Goal: Navigation & Orientation: Find specific page/section

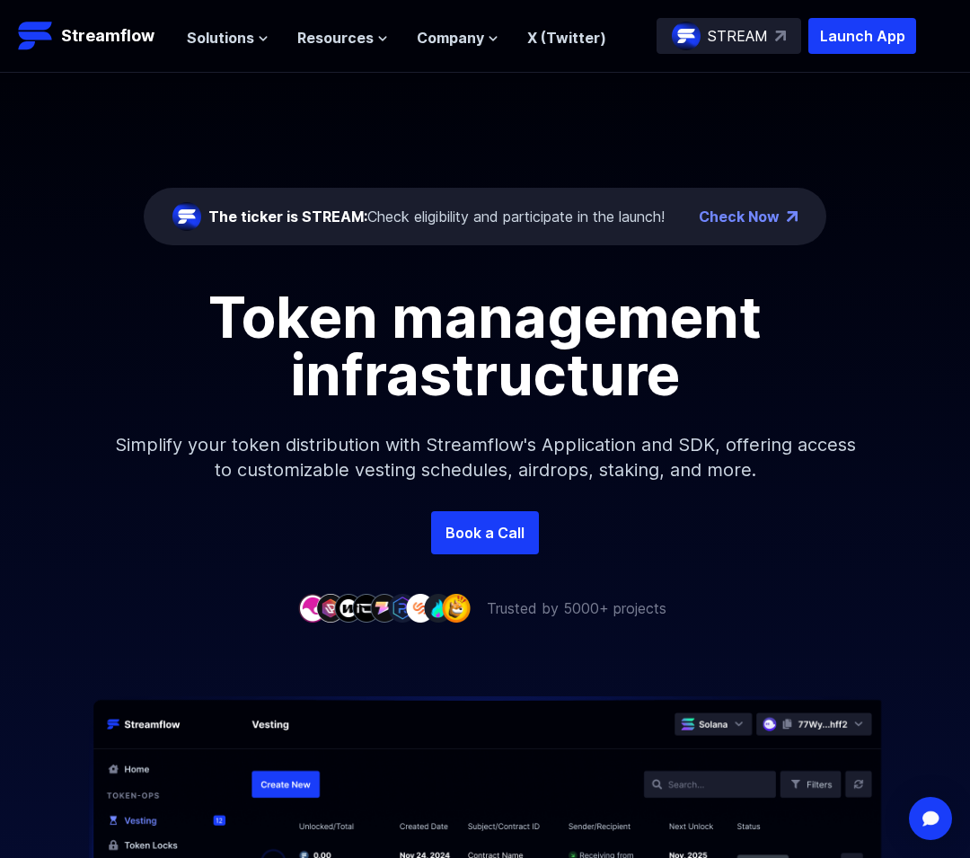
click at [685, 34] on img at bounding box center [686, 36] width 29 height 29
click at [217, 38] on span "Solutions" at bounding box center [220, 38] width 67 height 22
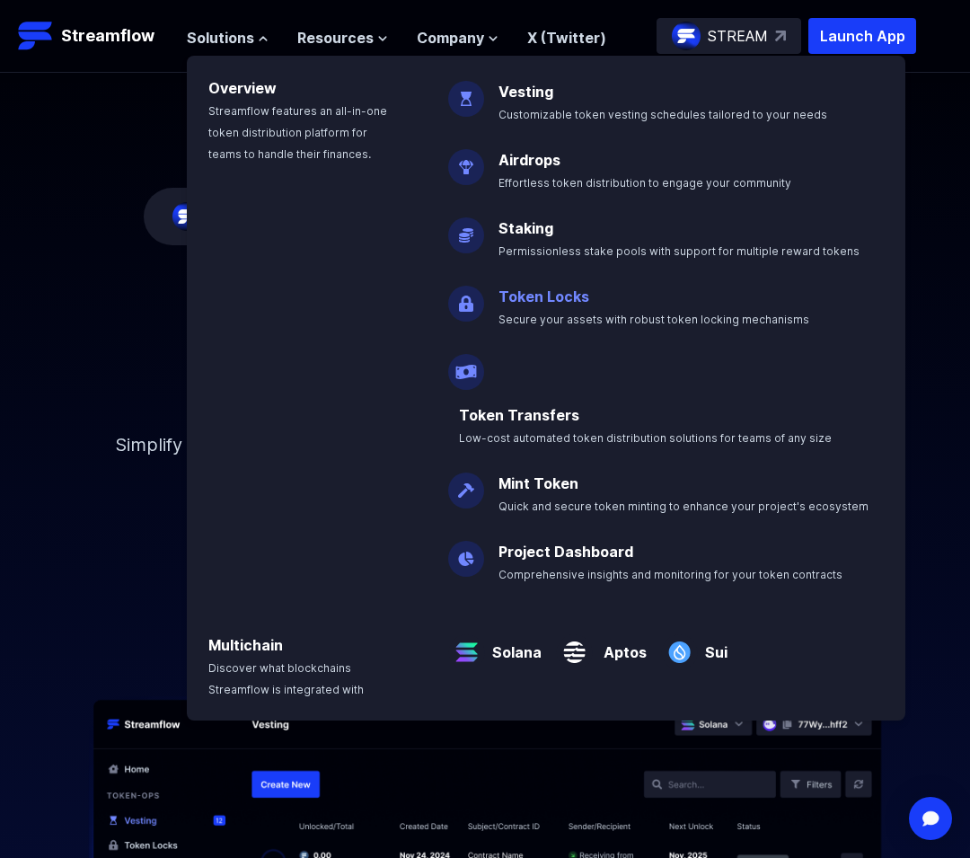
click at [546, 304] on link "Token Locks" at bounding box center [543, 296] width 91 height 18
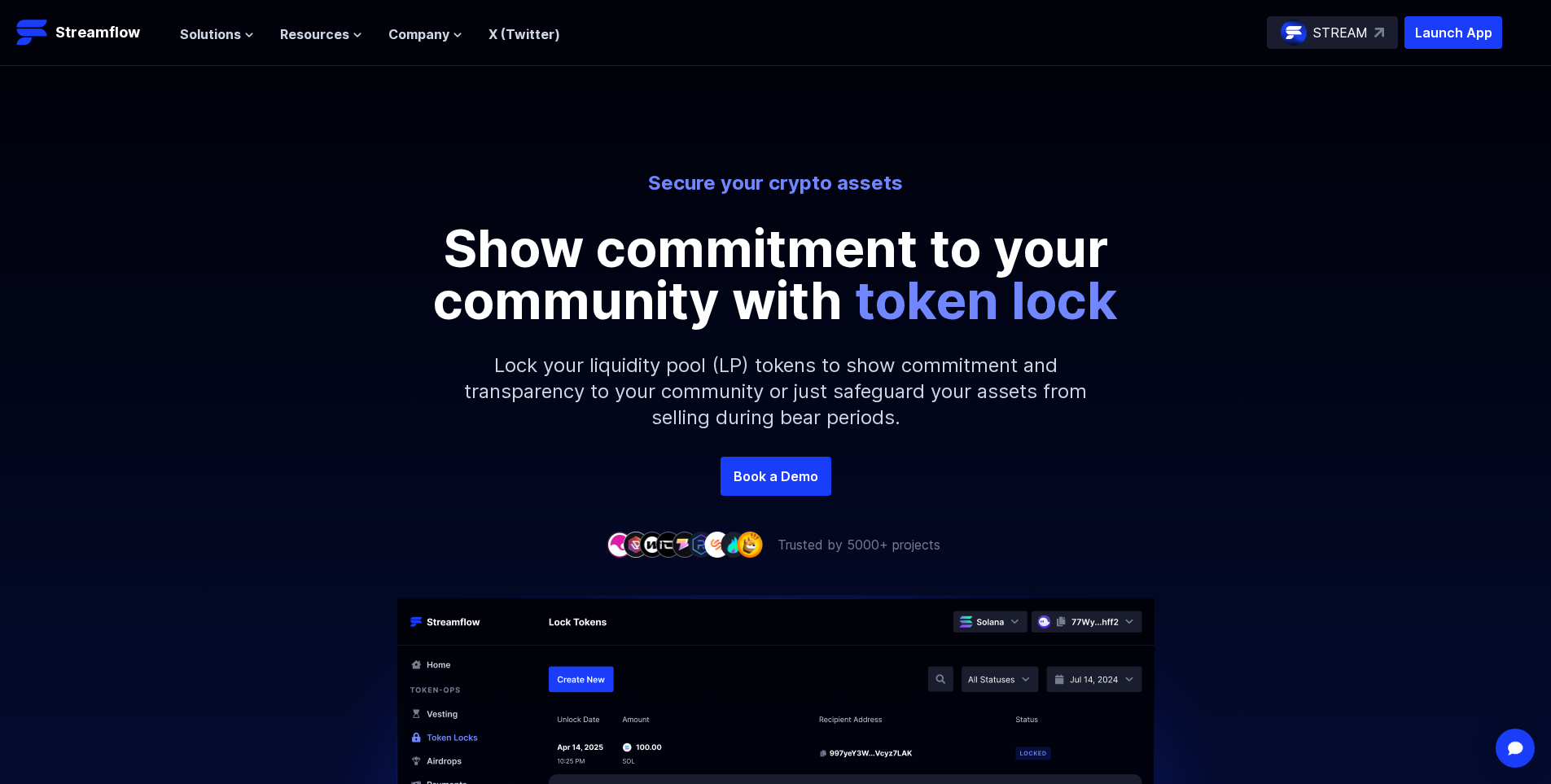
click at [878, 27] on div "STREAM" at bounding box center [1332, 33] width 131 height 33
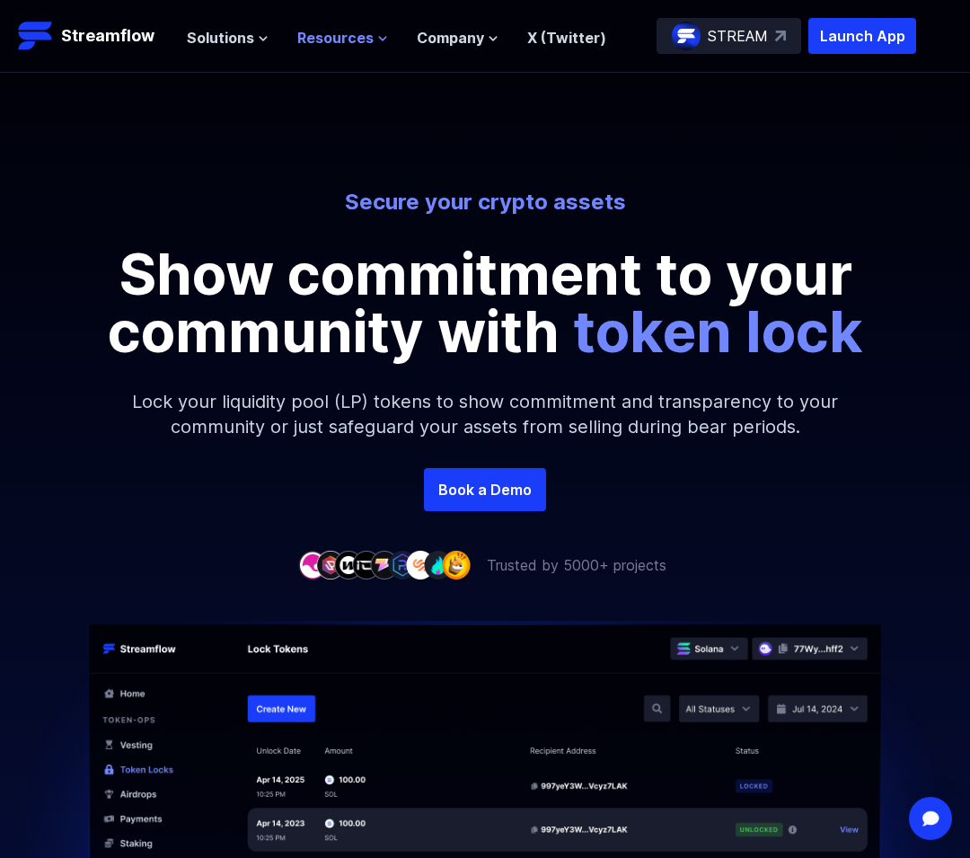
click at [303, 48] on span "Resources" at bounding box center [335, 38] width 76 height 22
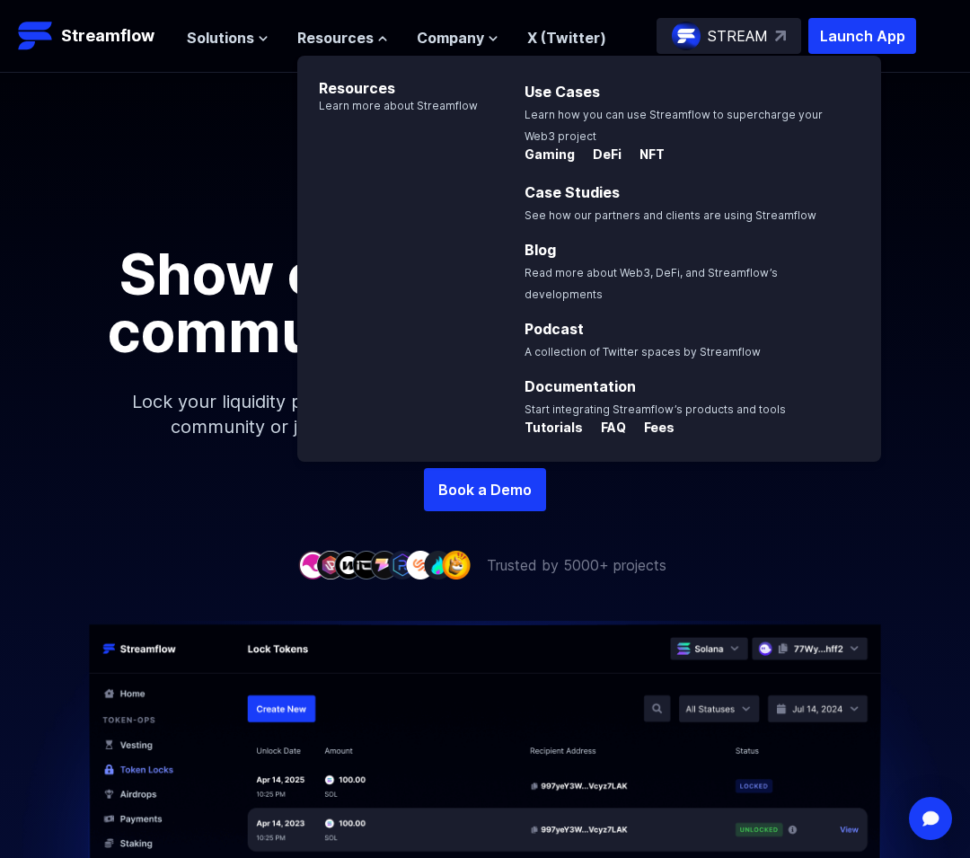
click at [247, 48] on div "Solutions Overview Streamflow features an all-in-one token distribution platfor…" at bounding box center [396, 36] width 419 height 36
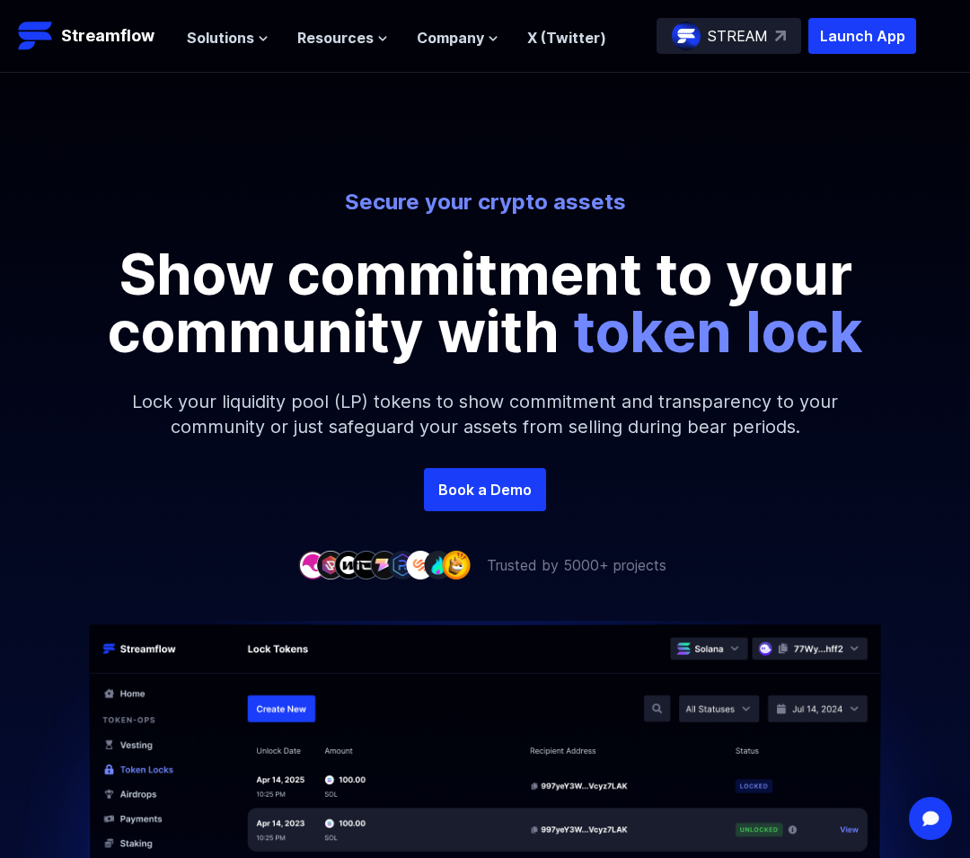
click at [247, 48] on div "Solutions Overview Streamflow features an all-in-one token distribution platfor…" at bounding box center [396, 36] width 419 height 36
click at [238, 46] on span "Solutions" at bounding box center [220, 38] width 67 height 22
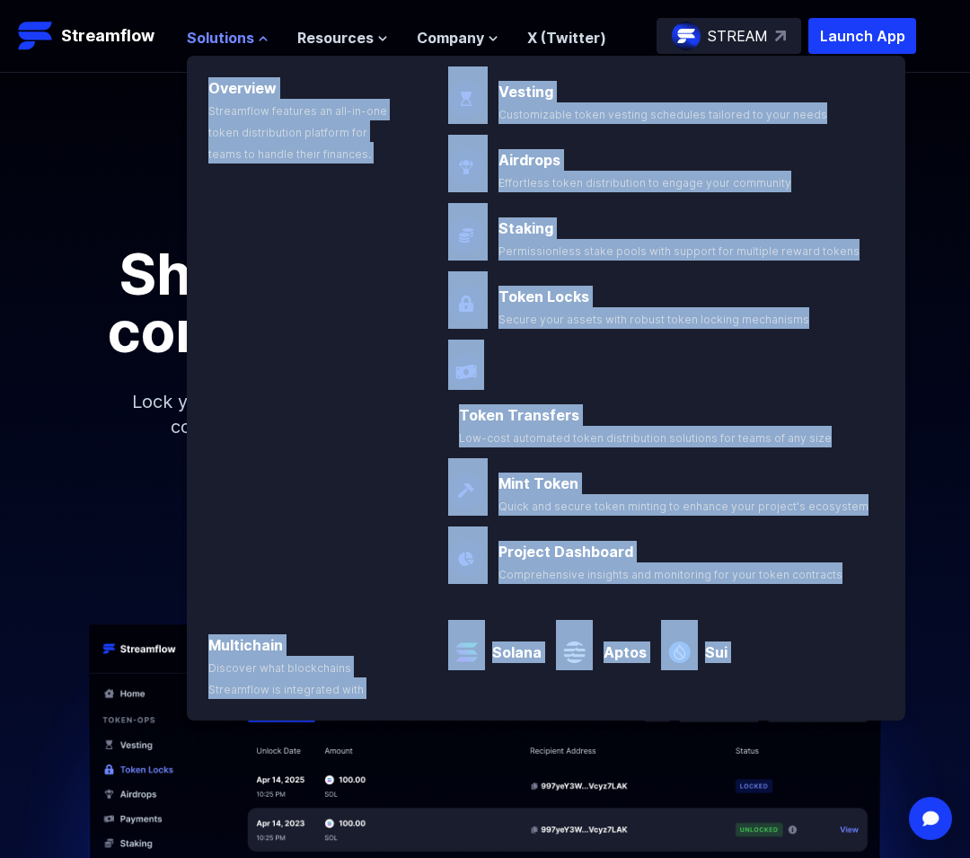
click at [230, 27] on span "Solutions" at bounding box center [220, 38] width 67 height 22
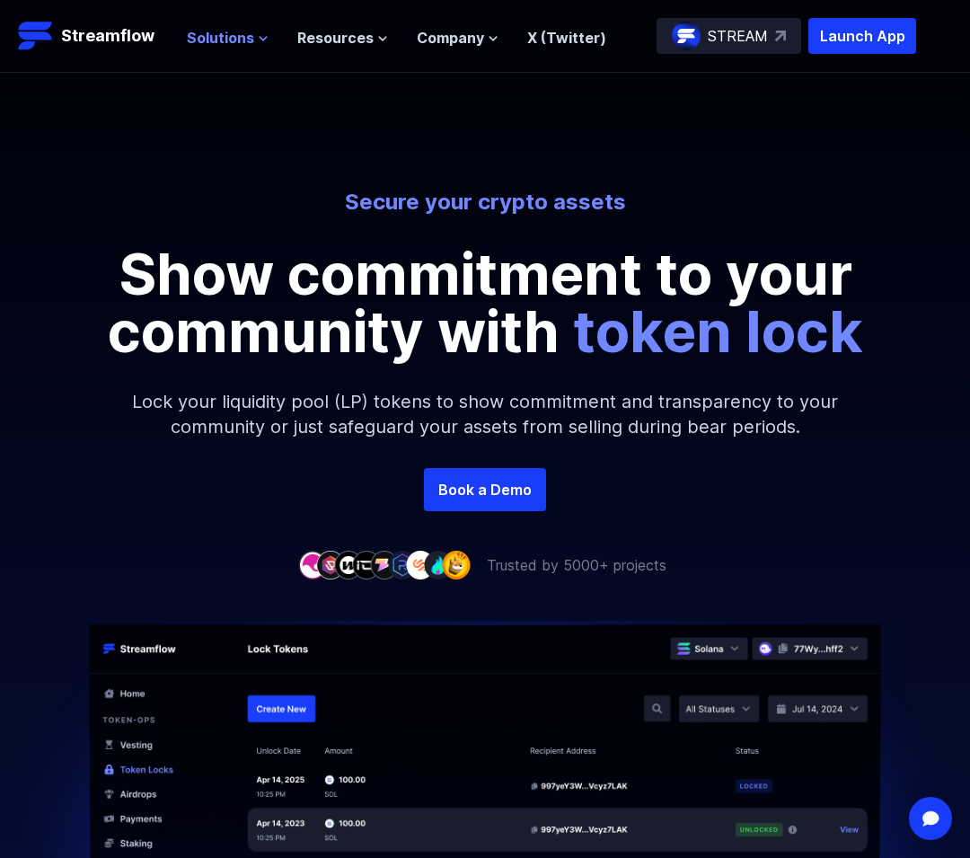
click at [231, 33] on span "Solutions" at bounding box center [220, 38] width 67 height 22
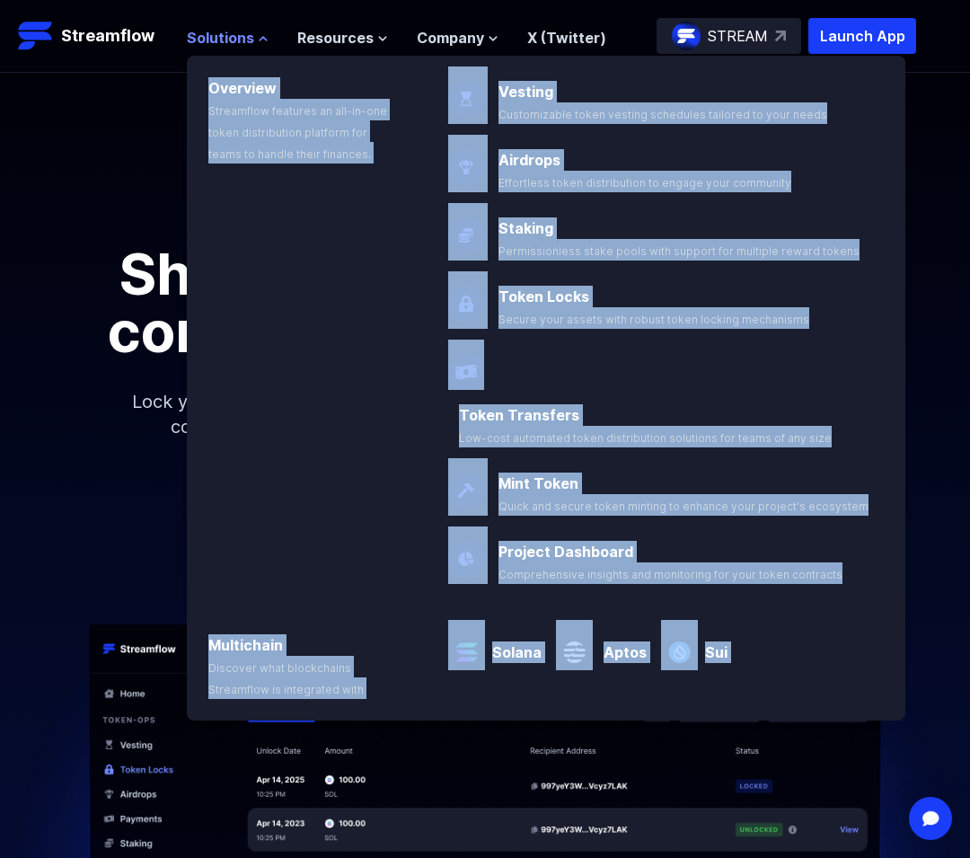
click at [231, 33] on span "Solutions" at bounding box center [220, 38] width 67 height 22
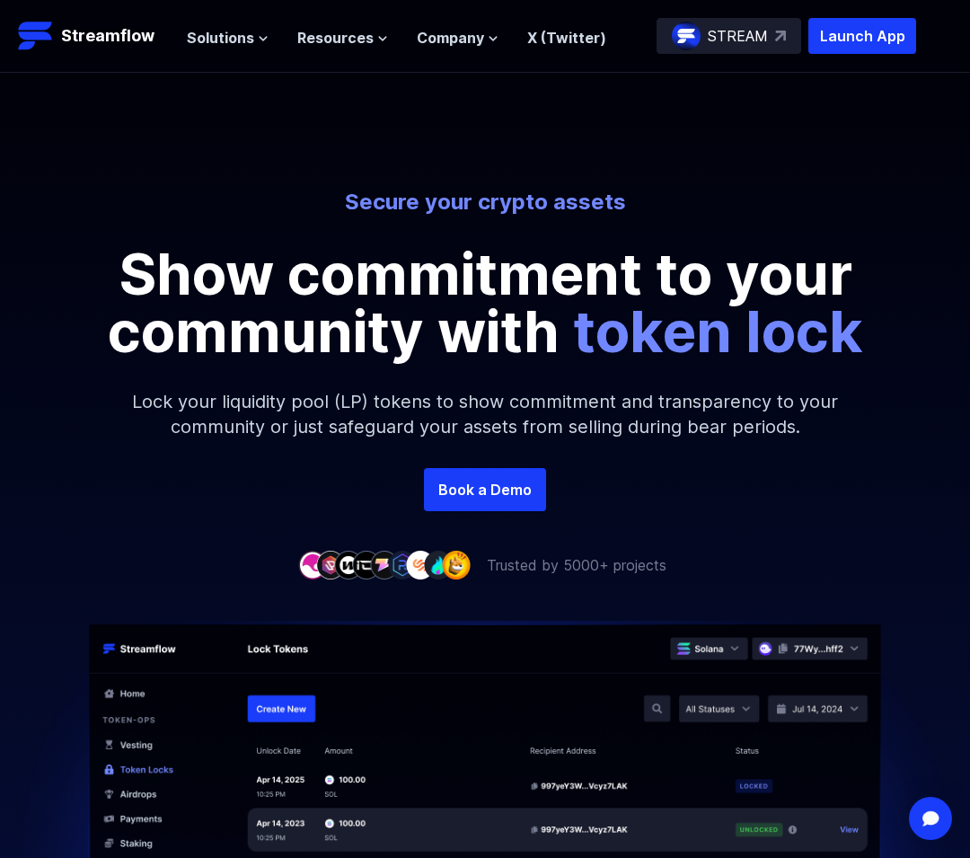
click at [154, 142] on div "Secure your crypto assets Show commitment to your community with token lock Loc…" at bounding box center [485, 270] width 970 height 395
click at [251, 41] on button "Solutions" at bounding box center [228, 38] width 82 height 22
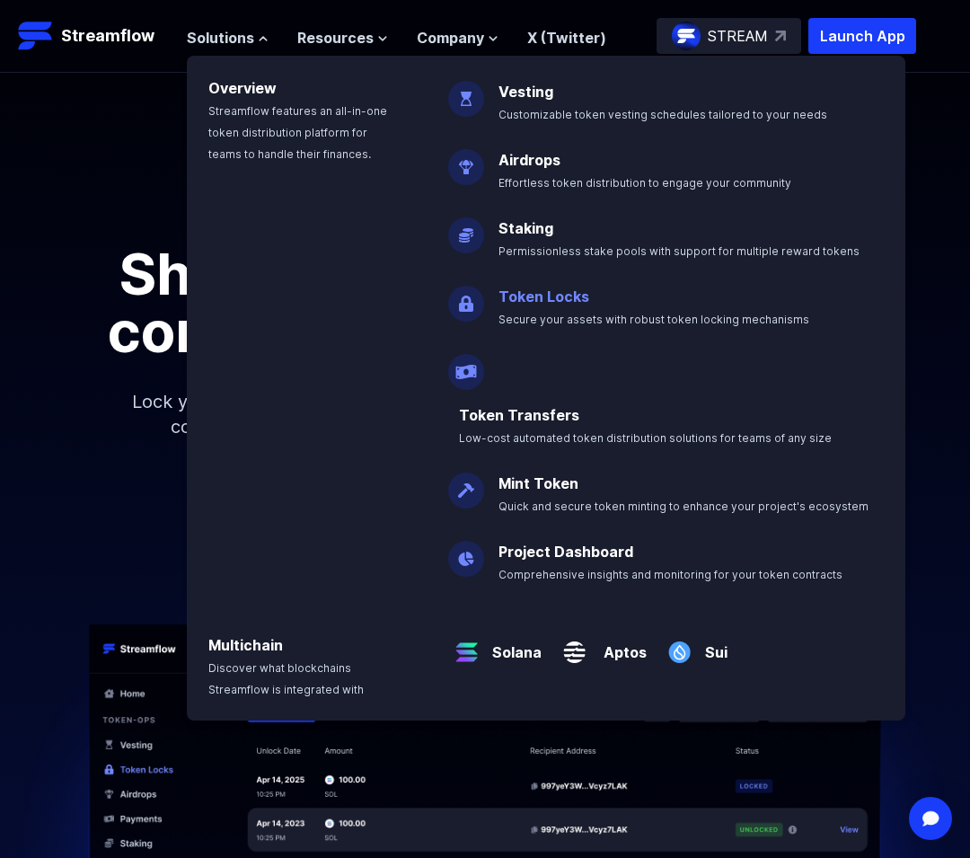
click at [524, 293] on link "Token Locks" at bounding box center [543, 296] width 91 height 18
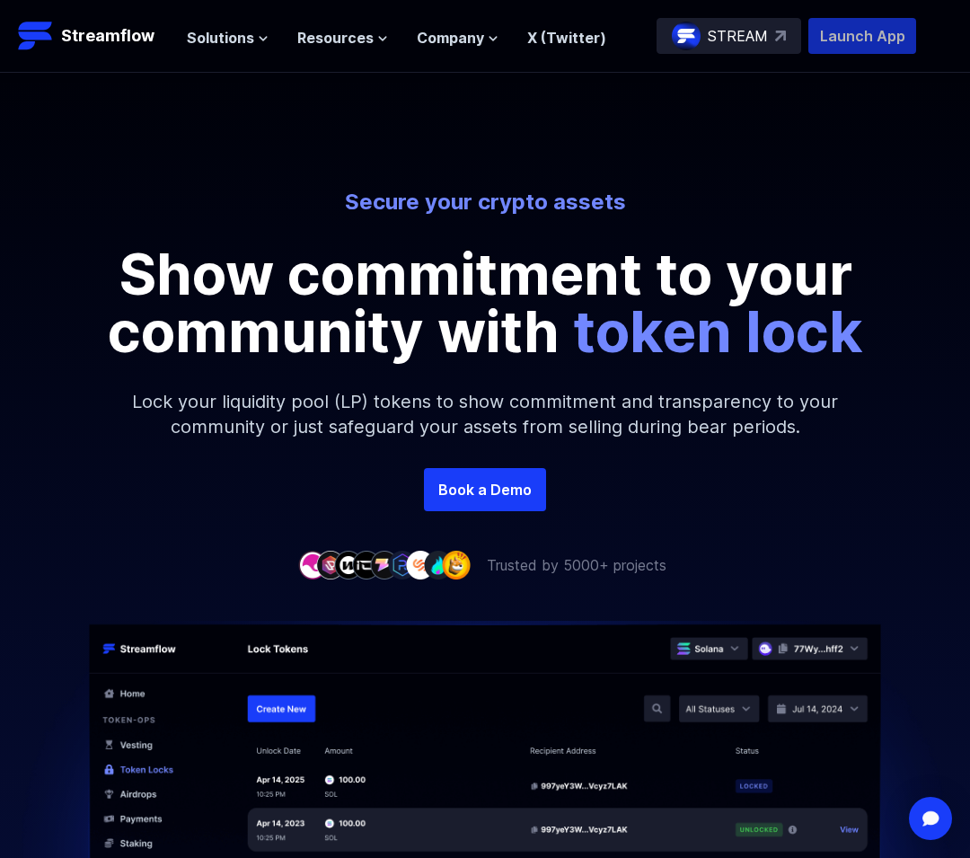
click at [866, 29] on p "Launch App" at bounding box center [862, 36] width 108 height 36
